Goal: Task Accomplishment & Management: Manage account settings

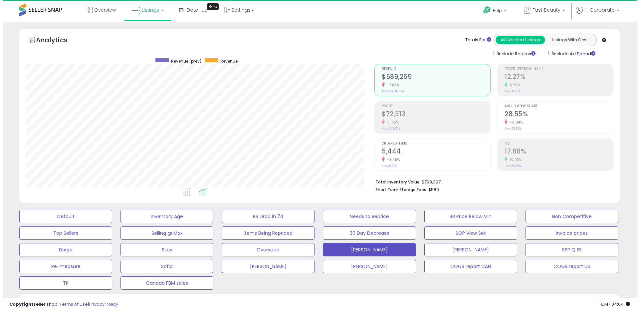
scroll to position [136, 348]
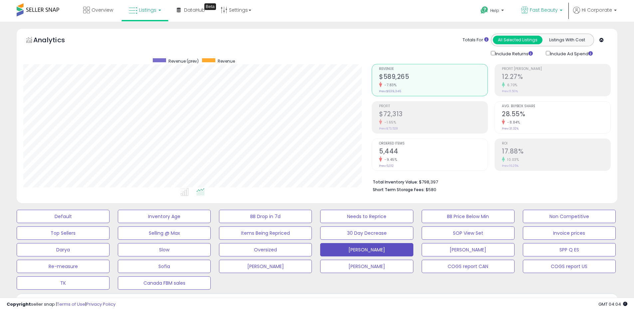
click at [545, 9] on span "Fast Beauty" at bounding box center [544, 10] width 28 height 7
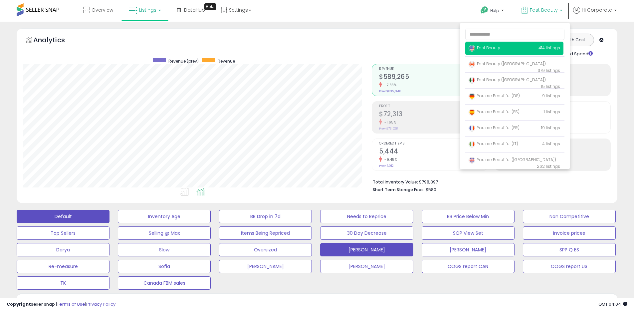
click at [93, 216] on button "Default" at bounding box center [63, 216] width 93 height 13
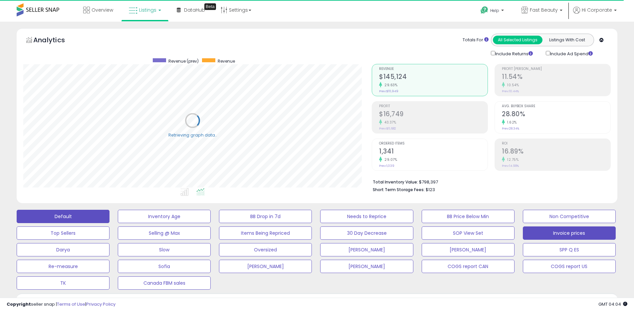
scroll to position [206, 0]
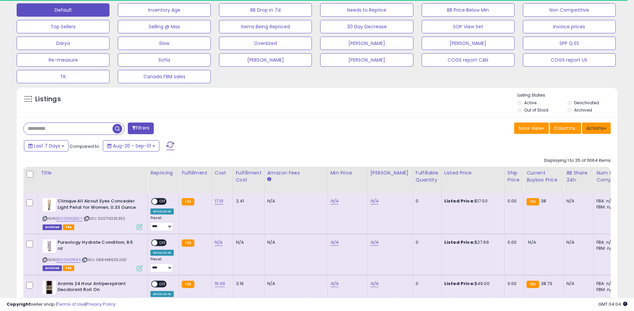
click at [598, 129] on button "Actions" at bounding box center [596, 127] width 29 height 11
click at [573, 169] on link "Export All Columns" at bounding box center [569, 170] width 73 height 10
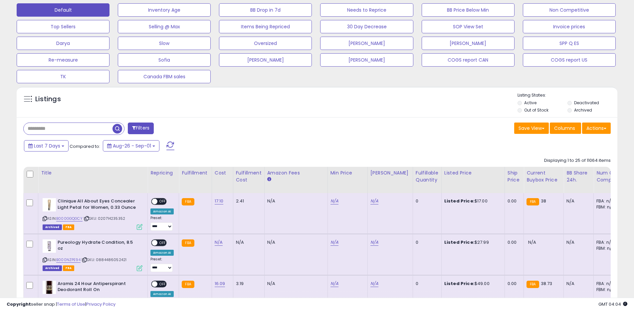
scroll to position [136, 348]
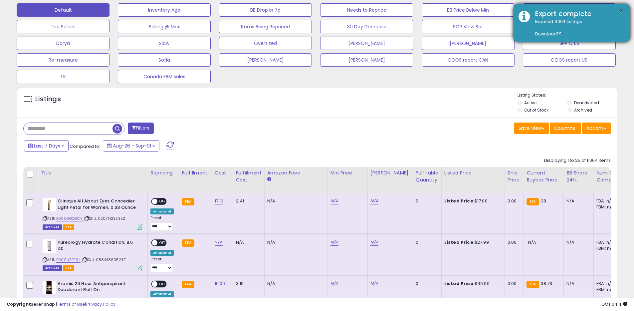
click at [623, 11] on button "×" at bounding box center [621, 11] width 5 height 8
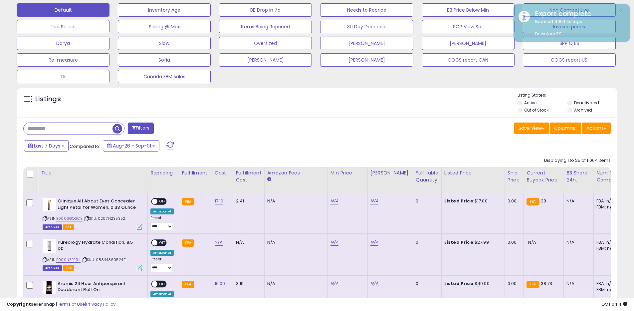
scroll to position [0, 0]
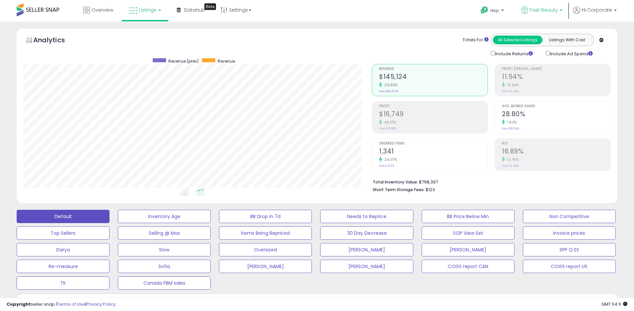
click at [536, 13] on span "Fast Beauty" at bounding box center [544, 10] width 28 height 7
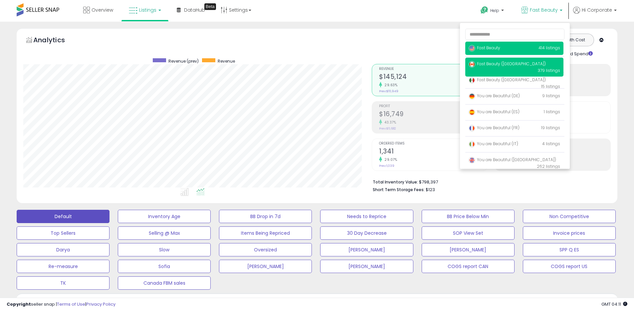
click at [506, 63] on span "Fast Beauty ([GEOGRAPHIC_DATA])" at bounding box center [506, 64] width 77 height 6
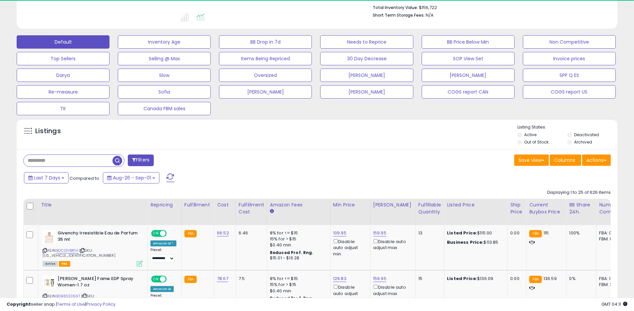
scroll to position [196, 0]
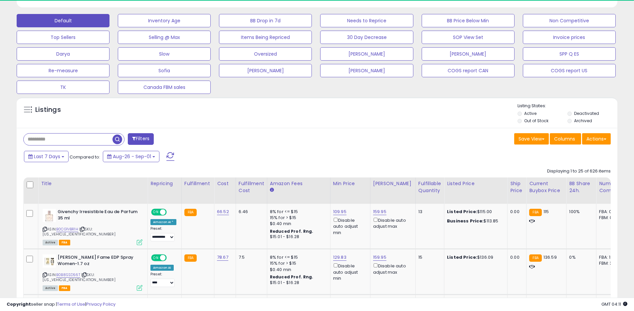
click at [581, 122] on label "Archived" at bounding box center [583, 121] width 18 height 6
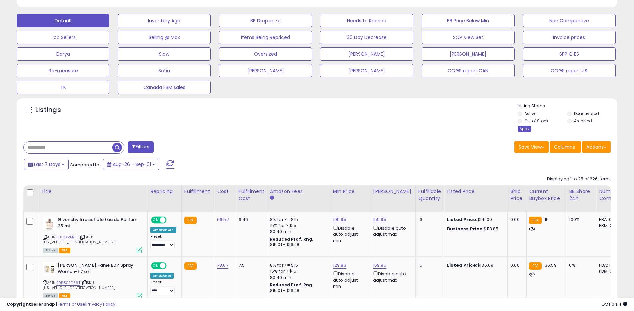
scroll to position [136, 348]
click at [527, 128] on div "Apply" at bounding box center [524, 128] width 14 height 6
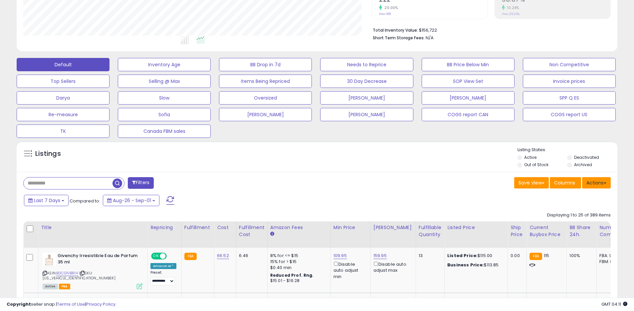
click at [598, 179] on button "Actions" at bounding box center [596, 182] width 29 height 11
click at [567, 221] on link "Export All Columns" at bounding box center [569, 225] width 73 height 10
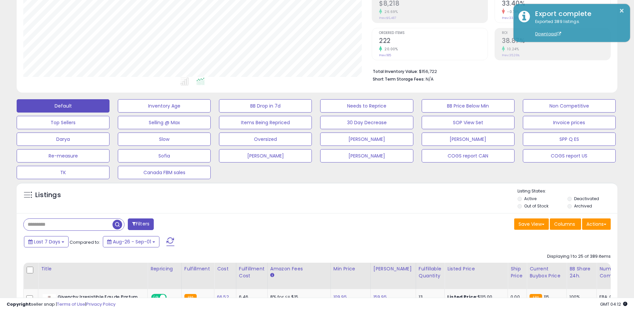
scroll to position [0, 0]
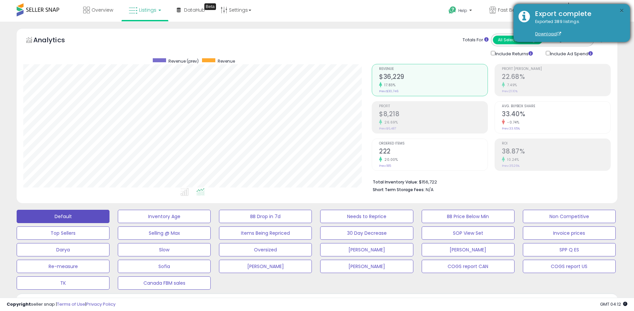
click at [620, 11] on button "×" at bounding box center [621, 11] width 5 height 8
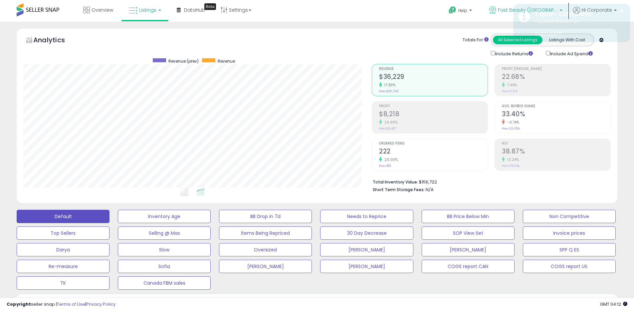
click at [507, 10] on span "Fast Beauty ([GEOGRAPHIC_DATA])" at bounding box center [528, 10] width 60 height 7
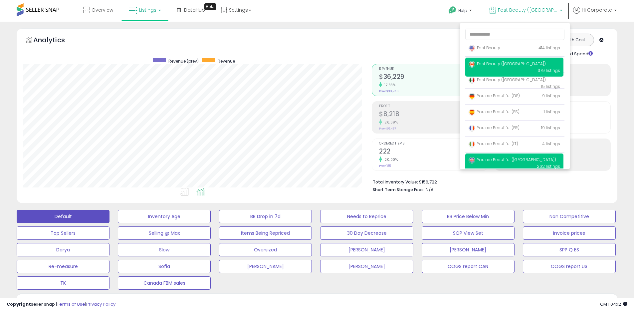
click at [488, 157] on span "You are Beautiful ([GEOGRAPHIC_DATA])" at bounding box center [511, 160] width 87 height 6
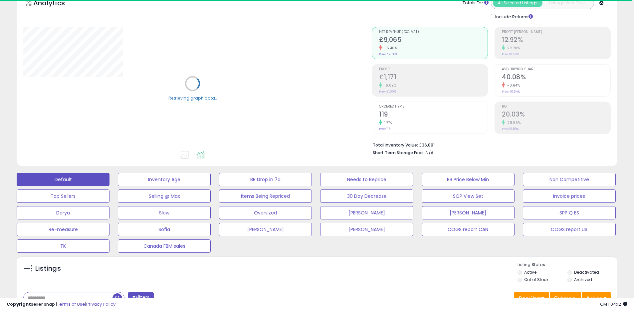
scroll to position [192, 0]
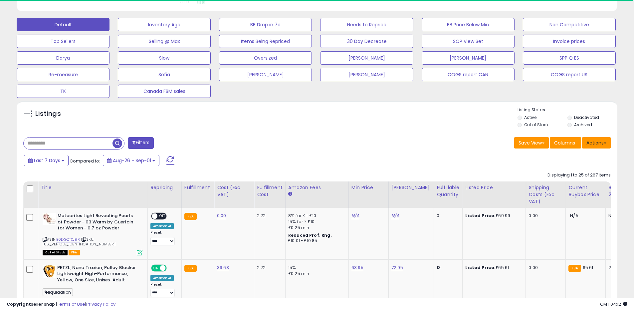
click at [589, 143] on button "Actions" at bounding box center [596, 142] width 29 height 11
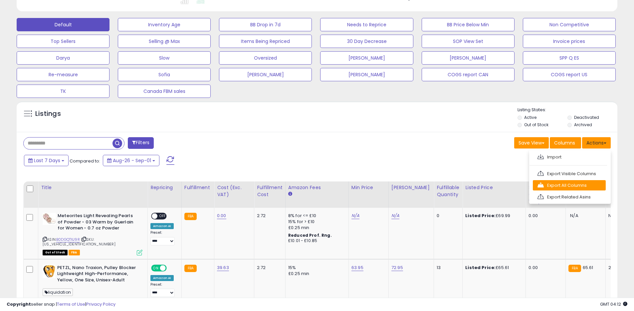
scroll to position [136, 348]
click at [563, 190] on link "Export All Columns" at bounding box center [569, 185] width 73 height 10
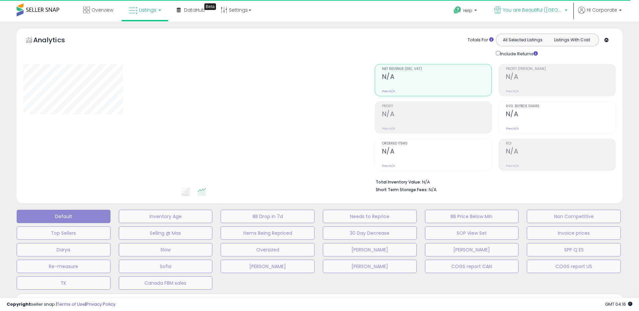
drag, startPoint x: 544, startPoint y: 14, endPoint x: 502, endPoint y: 45, distance: 52.3
click at [544, 14] on p "You are Beautiful ([GEOGRAPHIC_DATA])" at bounding box center [530, 11] width 73 height 8
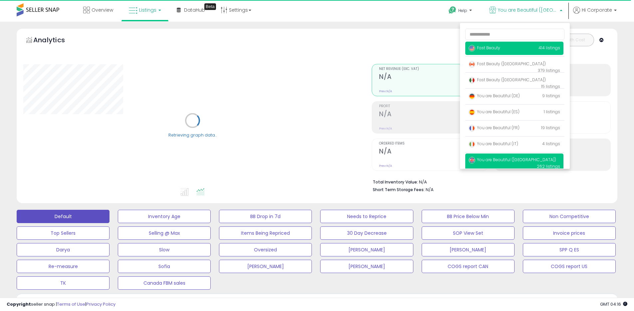
click at [501, 46] on p "Fast Beauty 414 listings" at bounding box center [514, 48] width 98 height 13
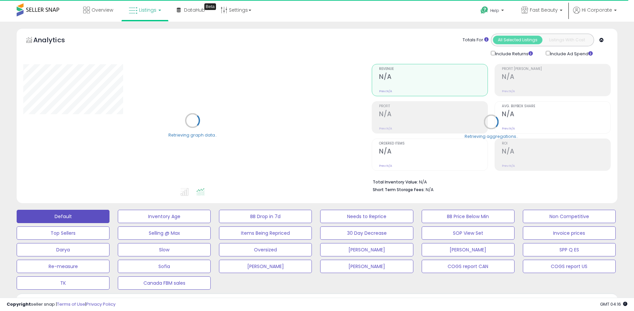
scroll to position [136, 0]
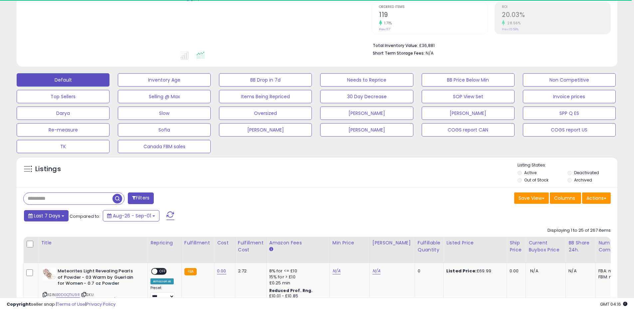
click at [35, 216] on span "Last 7 Days" at bounding box center [47, 215] width 26 height 7
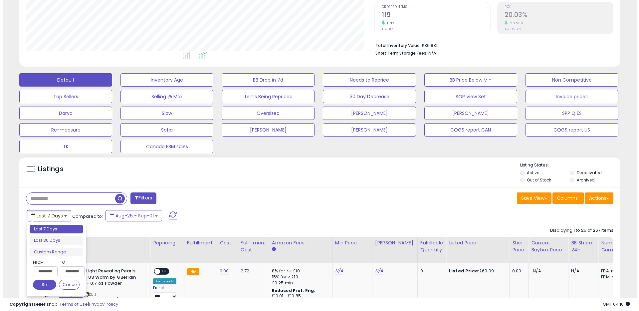
scroll to position [136, 348]
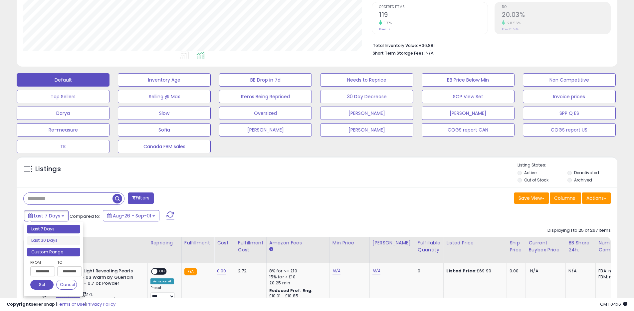
click at [64, 254] on li "Custom Range" at bounding box center [53, 251] width 53 height 9
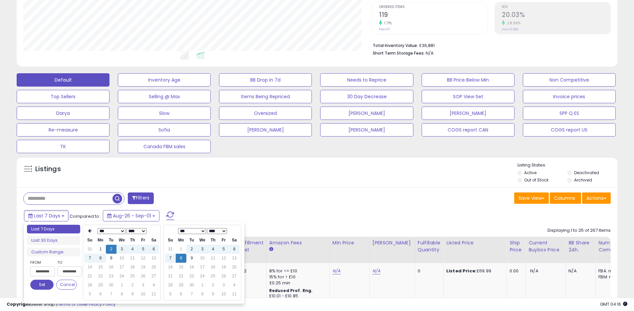
click at [113, 232] on select "*** *** *** *** *** *** *** *** ***" at bounding box center [111, 231] width 28 height 6
type input "**********"
click at [89, 267] on td "8" at bounding box center [89, 266] width 11 height 9
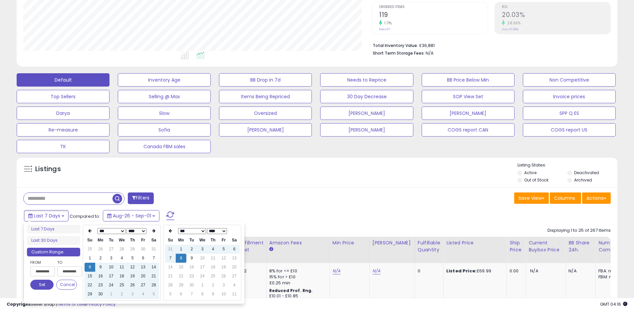
click at [41, 286] on button "Set" at bounding box center [41, 284] width 23 height 10
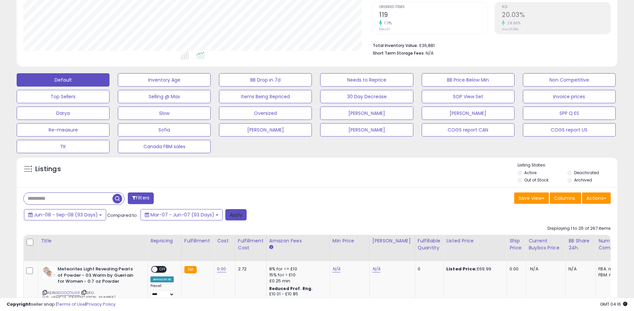
click at [240, 218] on button "Apply" at bounding box center [235, 214] width 21 height 11
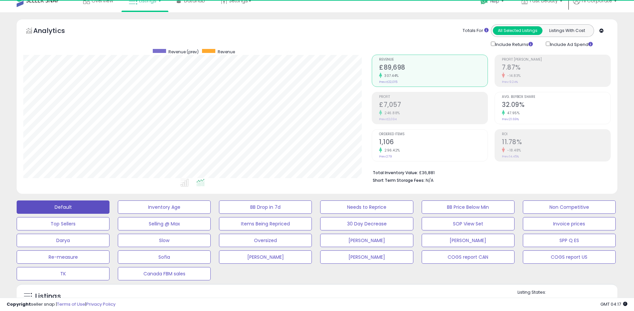
scroll to position [0, 0]
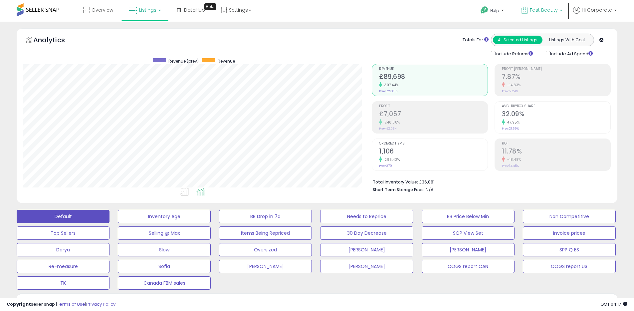
click at [534, 11] on span "Fast Beauty" at bounding box center [544, 10] width 28 height 7
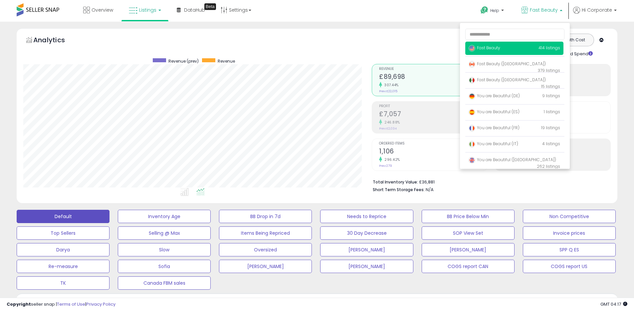
click at [501, 46] on p "Fast Beauty 414 listings" at bounding box center [514, 48] width 98 height 13
click at [495, 48] on span "Fast Beauty" at bounding box center [484, 48] width 32 height 6
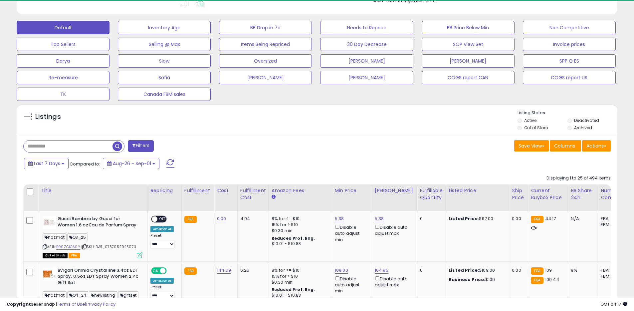
scroll to position [188, 0]
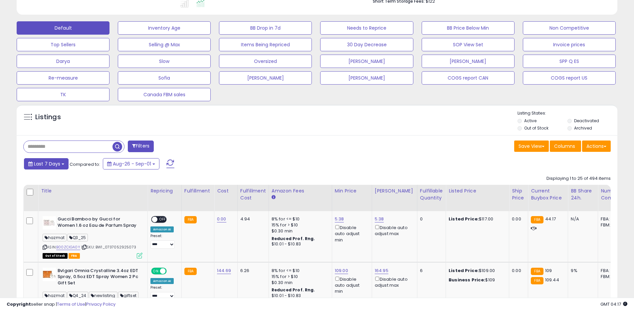
click at [44, 165] on span "Last 7 Days" at bounding box center [47, 163] width 26 height 7
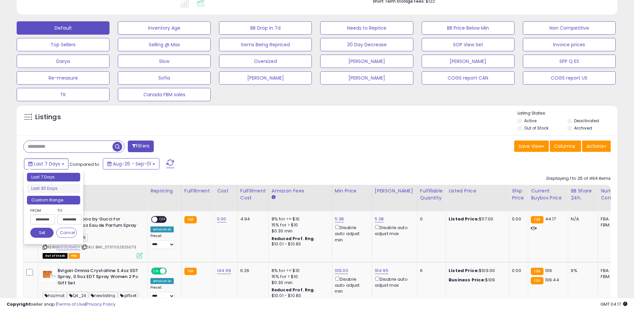
click at [62, 203] on li "Custom Range" at bounding box center [53, 200] width 53 height 9
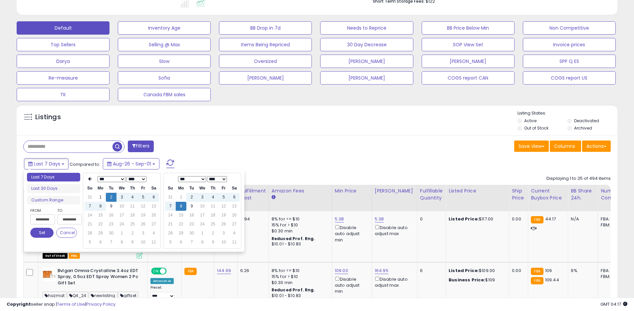
click at [106, 179] on select "*** *** *** *** *** *** *** *** ***" at bounding box center [111, 179] width 28 height 6
type input "**********"
click at [90, 214] on td "8" at bounding box center [89, 215] width 11 height 9
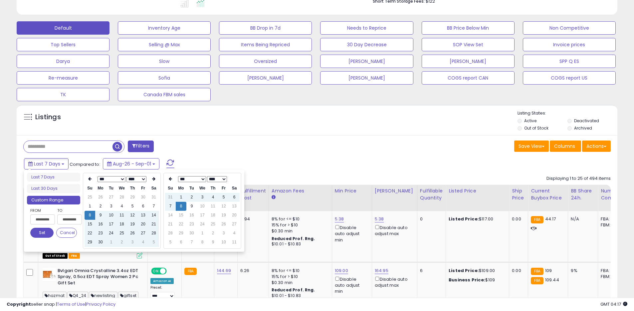
click at [51, 233] on button "Set" at bounding box center [41, 233] width 23 height 10
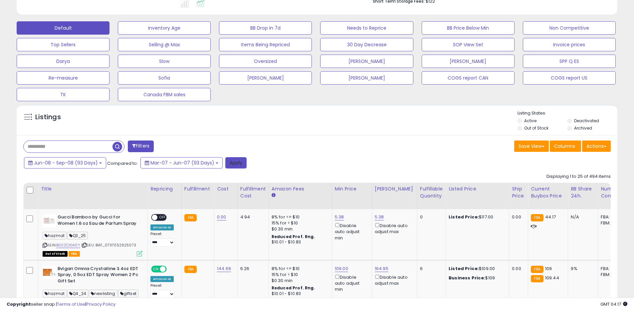
click at [234, 167] on button "Apply" at bounding box center [235, 162] width 21 height 11
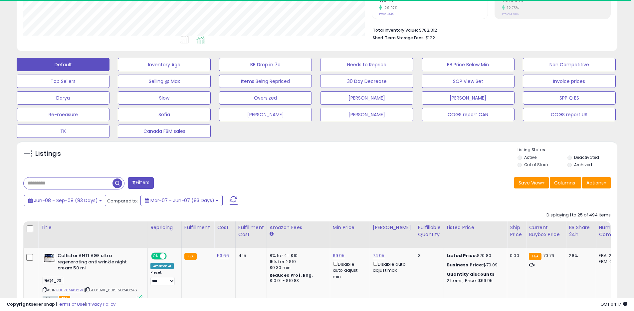
scroll to position [332489, 332277]
click at [604, 182] on span at bounding box center [604, 182] width 3 height 1
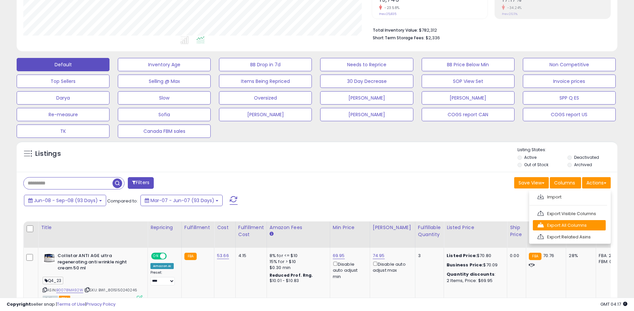
click at [568, 227] on link "Export All Columns" at bounding box center [569, 225] width 73 height 10
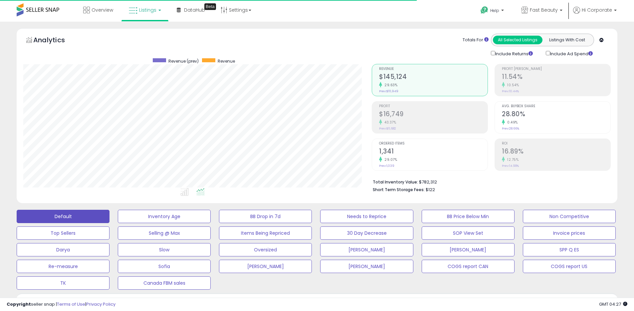
scroll to position [136, 348]
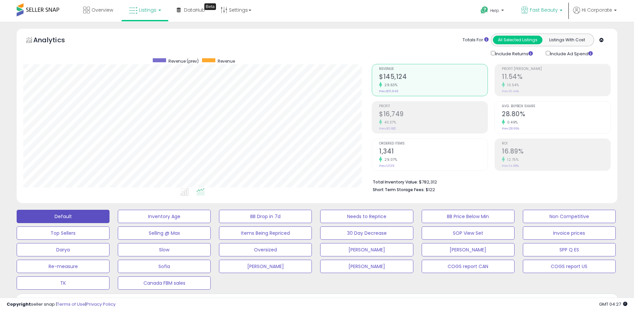
click at [543, 8] on span "Fast Beauty" at bounding box center [544, 10] width 28 height 7
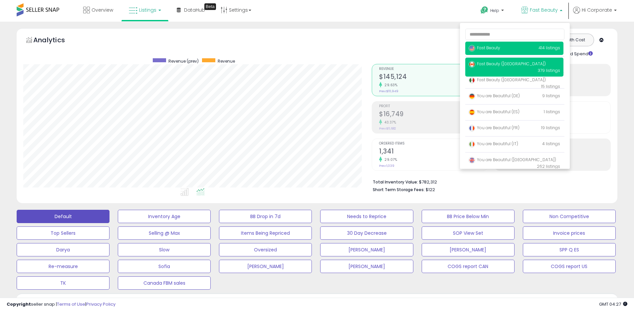
click at [509, 61] on span "Fast Beauty ([GEOGRAPHIC_DATA])" at bounding box center [506, 64] width 77 height 6
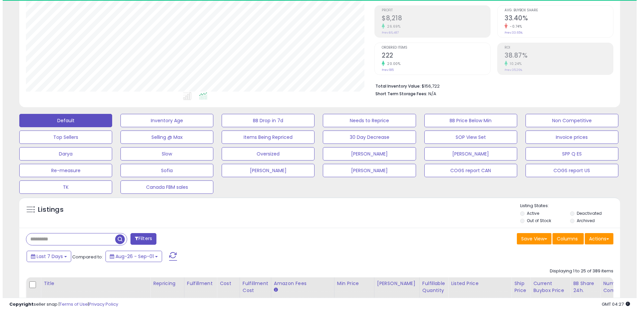
scroll to position [136, 348]
click at [538, 218] on label "Out of Stock" at bounding box center [536, 221] width 24 height 6
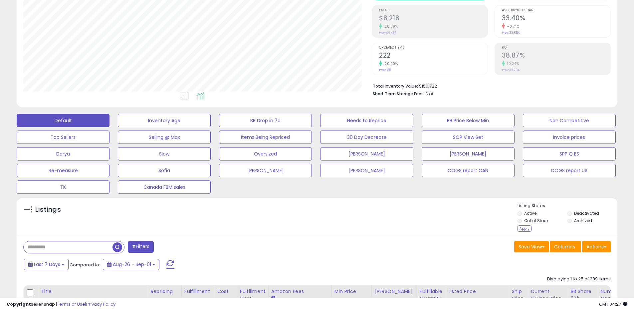
click at [532, 213] on label "Active" at bounding box center [530, 213] width 12 height 6
click at [528, 230] on div "Apply" at bounding box center [524, 228] width 14 height 6
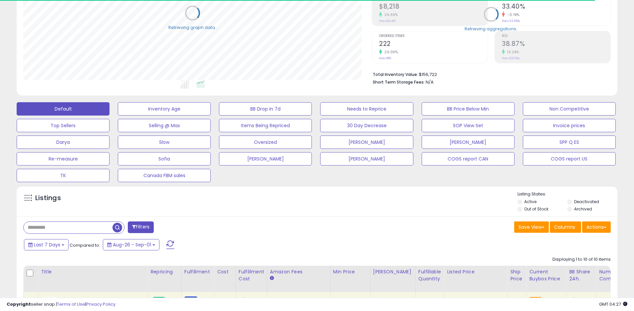
scroll to position [120, 0]
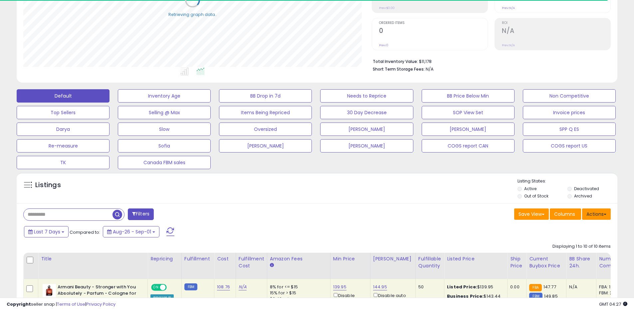
click at [598, 216] on button "Actions" at bounding box center [596, 213] width 29 height 11
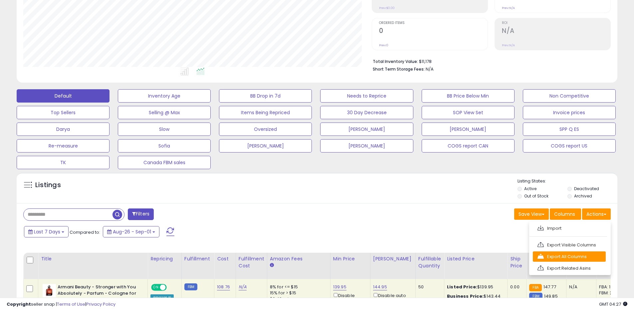
scroll to position [136, 348]
click at [564, 253] on link "Export All Columns" at bounding box center [569, 256] width 73 height 10
